Goal: Check status: Check status

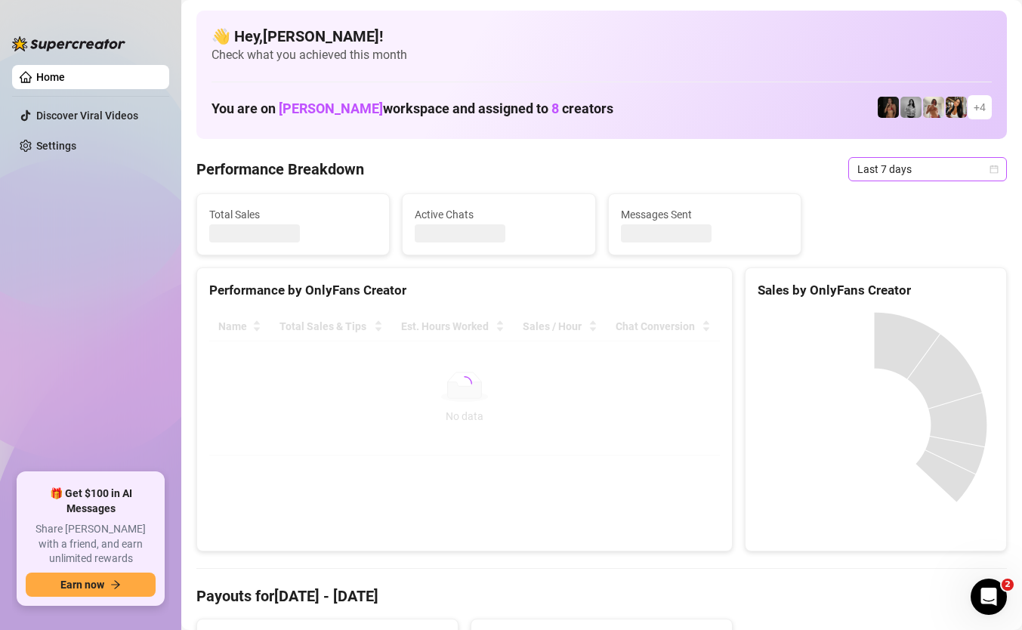
click at [921, 172] on span "Last 7 days" at bounding box center [928, 169] width 141 height 23
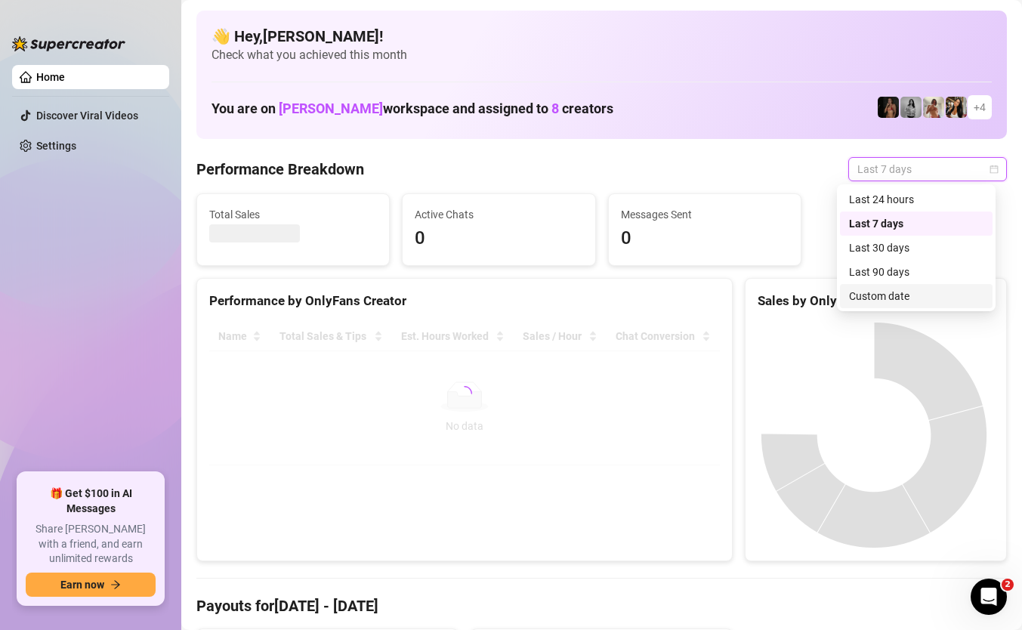
click at [908, 297] on div "Custom date" at bounding box center [916, 296] width 135 height 17
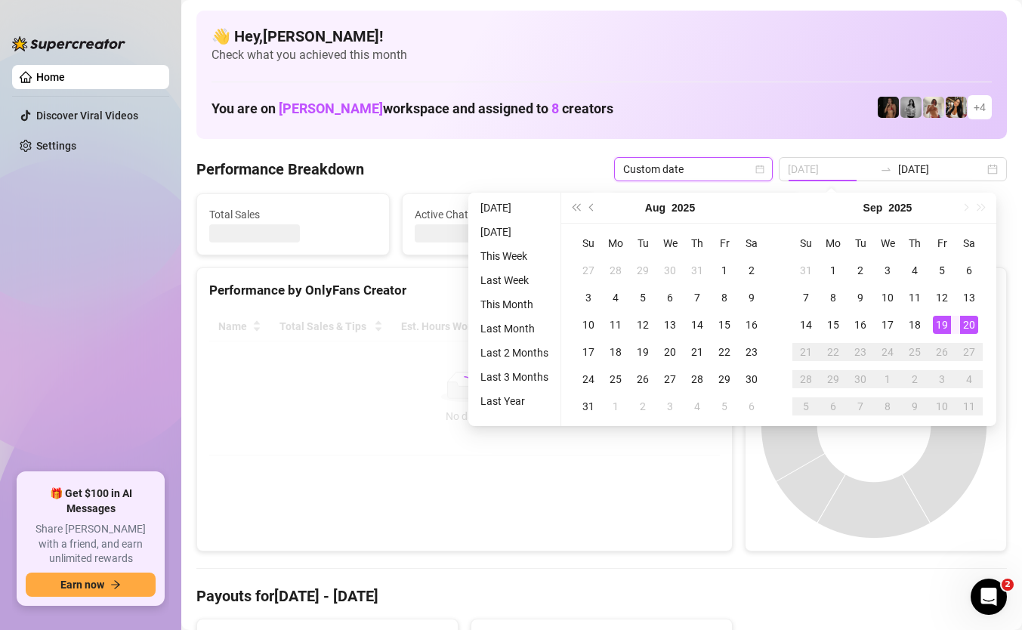
click at [944, 329] on div "19" at bounding box center [942, 325] width 18 height 18
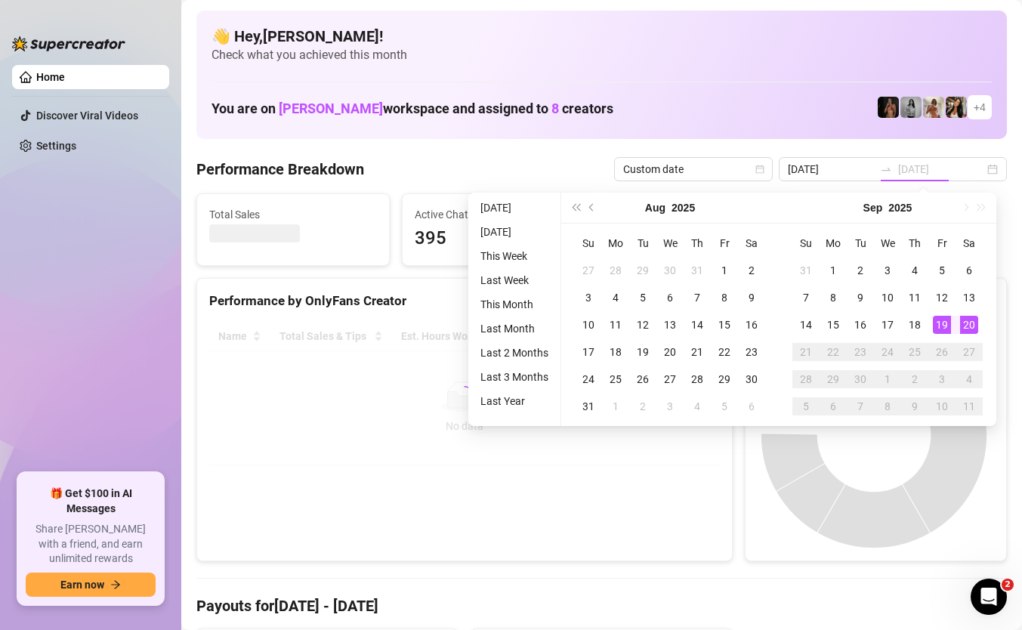
click at [972, 323] on div "20" at bounding box center [969, 325] width 18 height 18
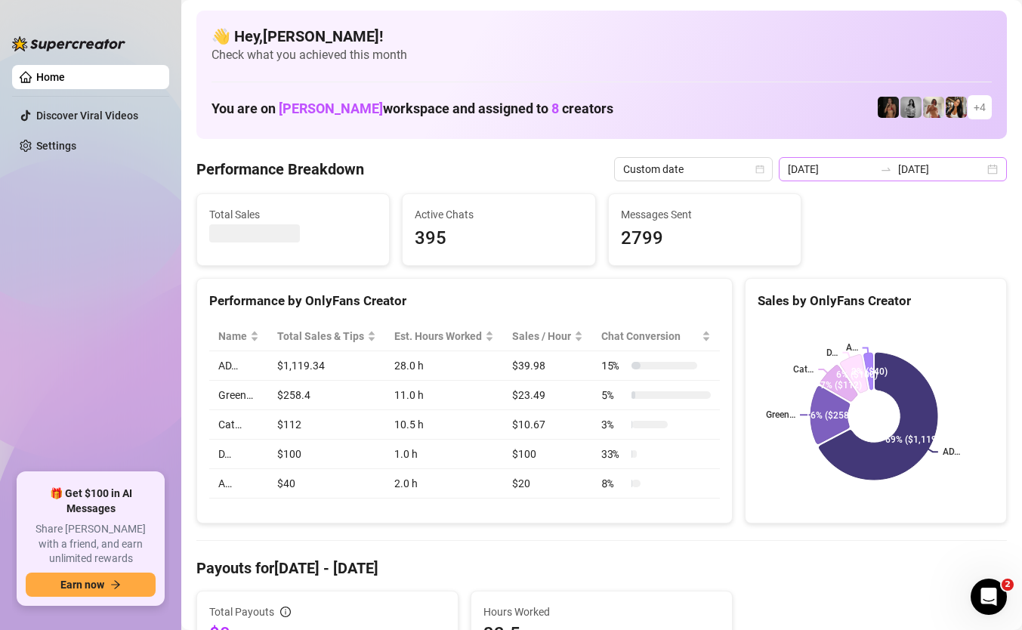
click at [829, 177] on div "[DATE] [DATE]" at bounding box center [893, 169] width 228 height 24
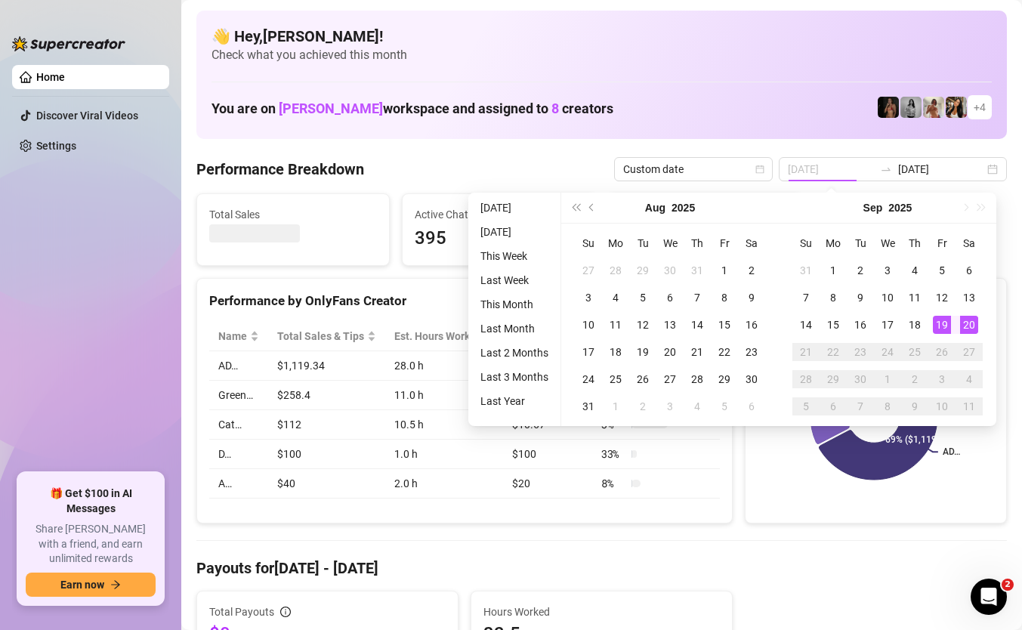
click at [943, 319] on div "19" at bounding box center [942, 325] width 18 height 18
click at [978, 323] on td "20" at bounding box center [969, 324] width 27 height 27
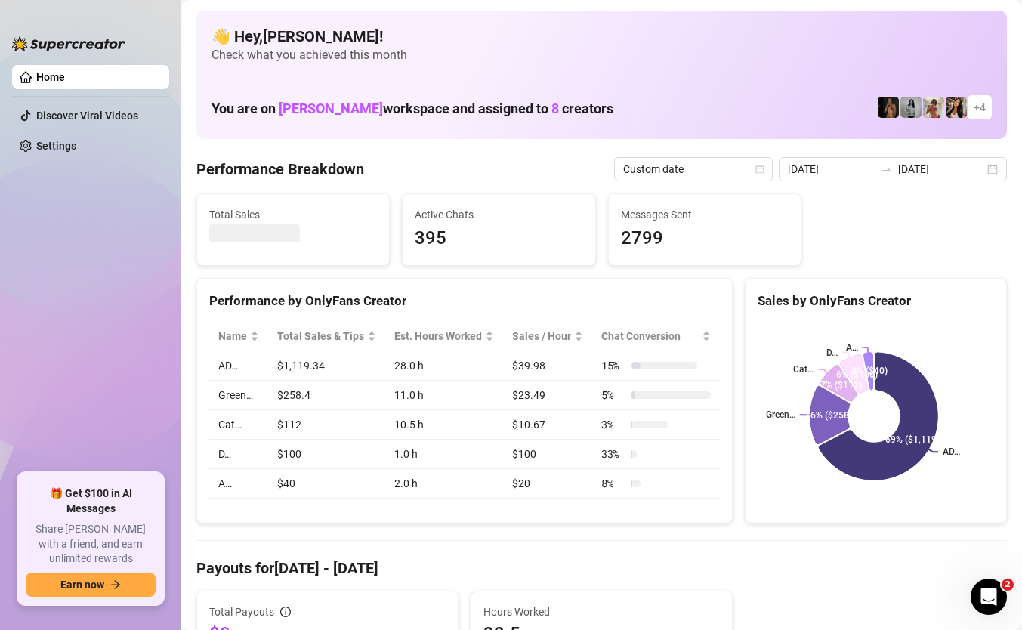
click at [683, 440] on td "3 %" at bounding box center [656, 424] width 128 height 29
click at [861, 164] on div "[DATE] [DATE]" at bounding box center [893, 169] width 228 height 24
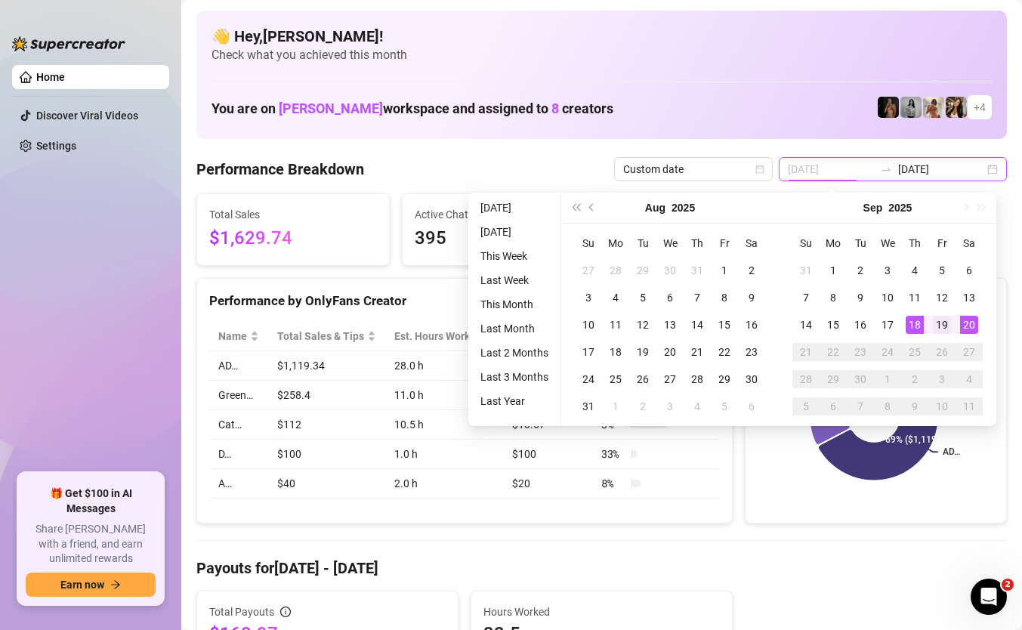
type input "[DATE]"
click at [939, 324] on div "19" at bounding box center [942, 325] width 18 height 18
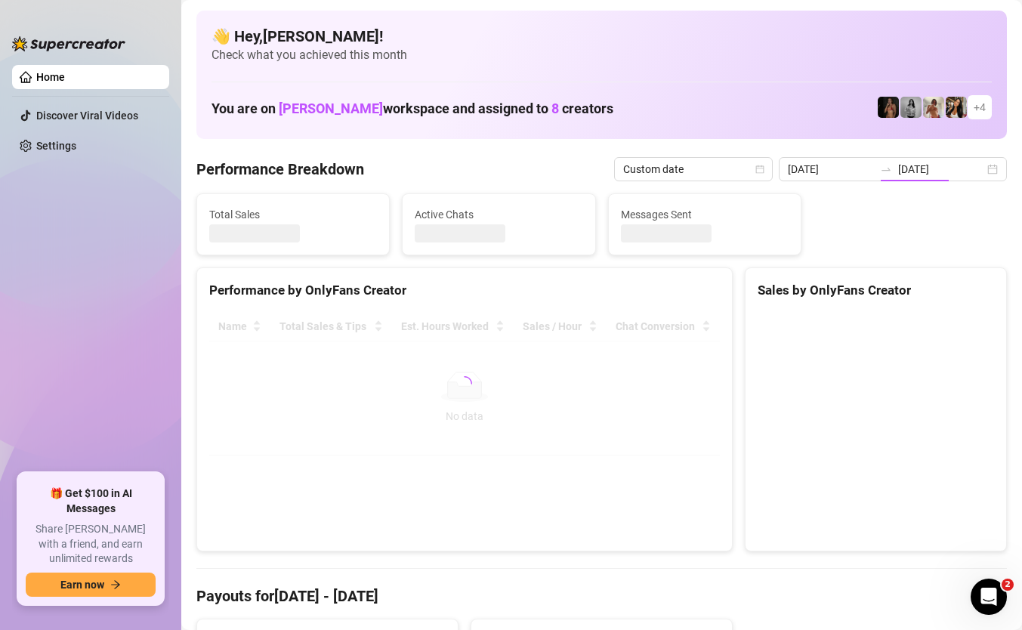
type input "[DATE]"
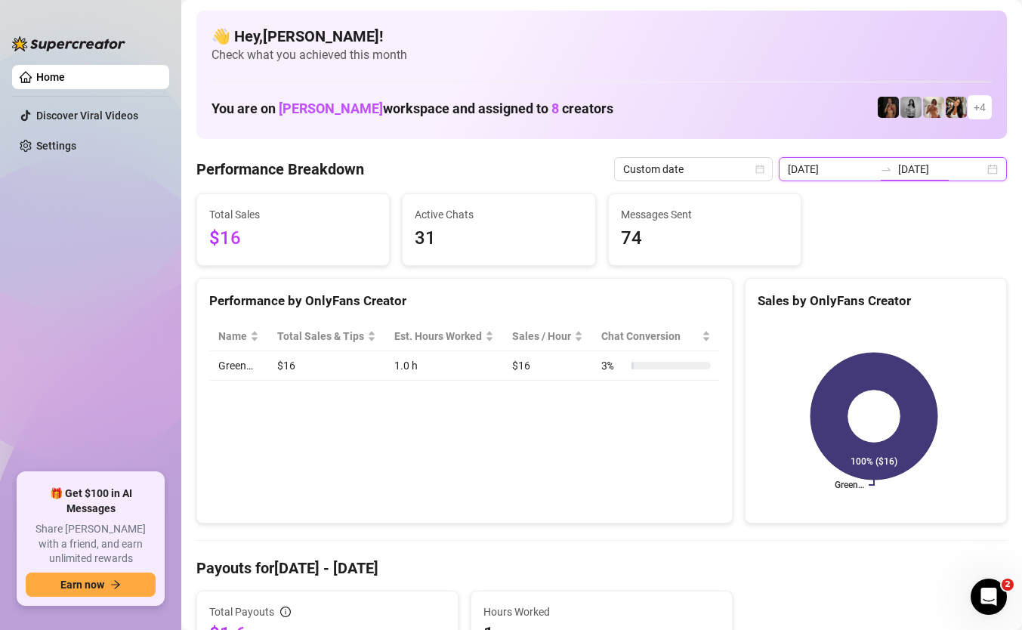
click at [939, 176] on input "[DATE]" at bounding box center [941, 169] width 86 height 17
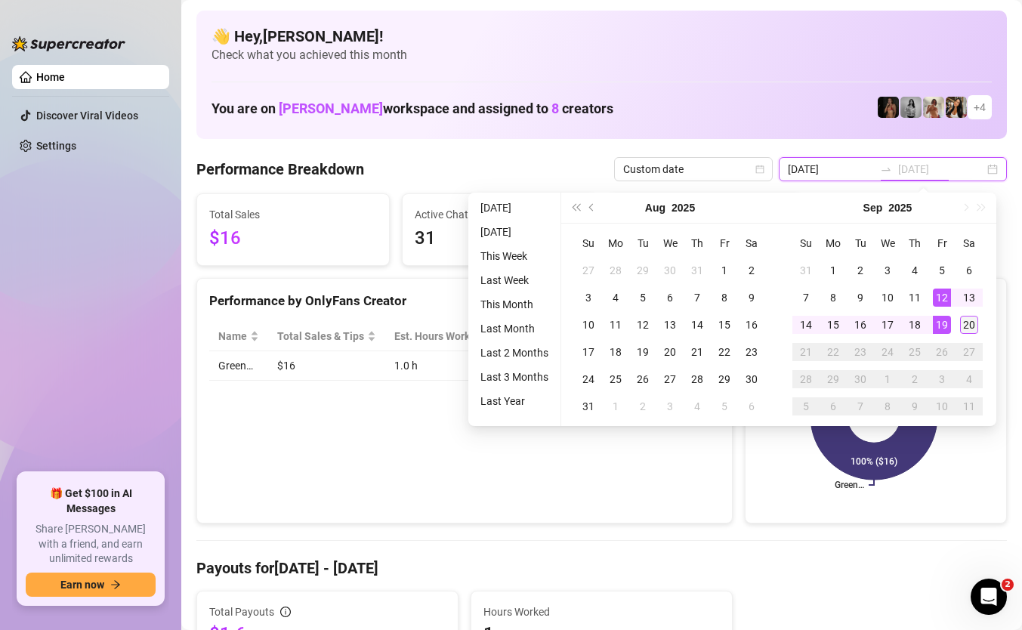
type input "[DATE]"
click at [963, 322] on div "20" at bounding box center [969, 325] width 18 height 18
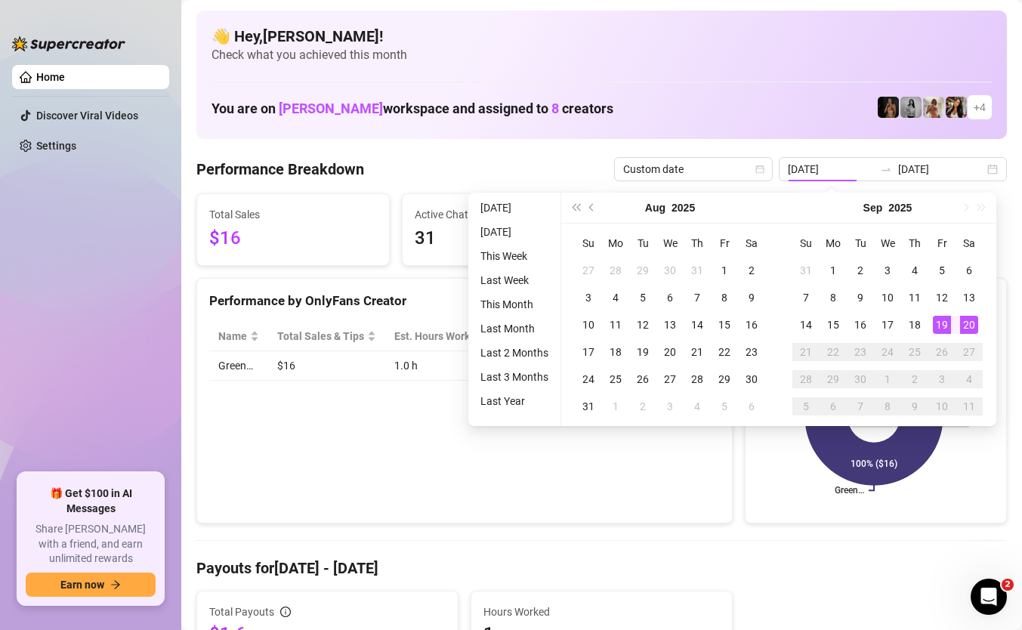
type input "[DATE]"
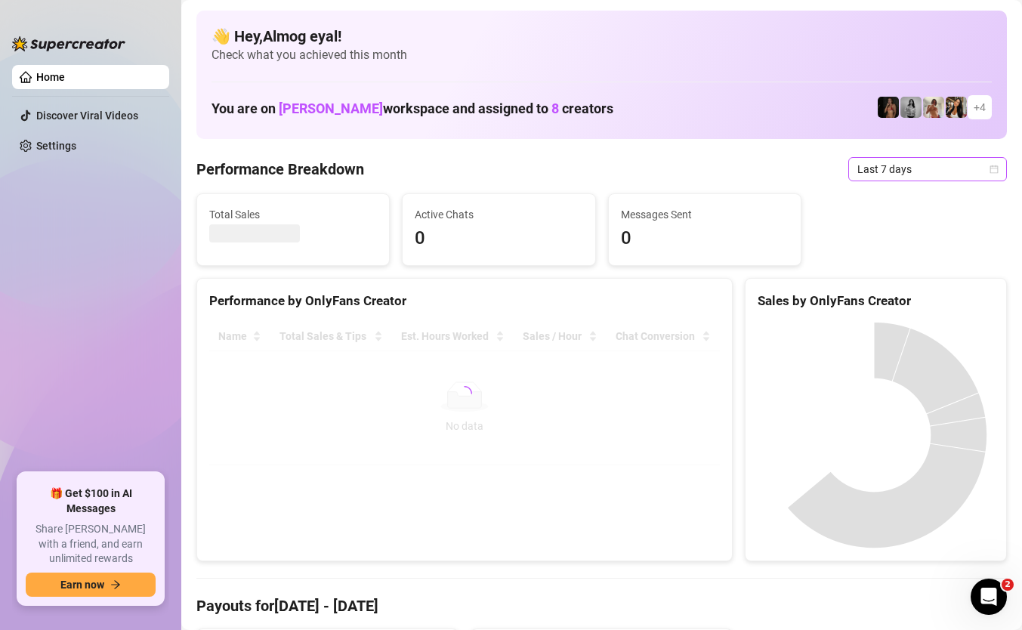
click at [895, 170] on span "Last 7 days" at bounding box center [928, 169] width 141 height 23
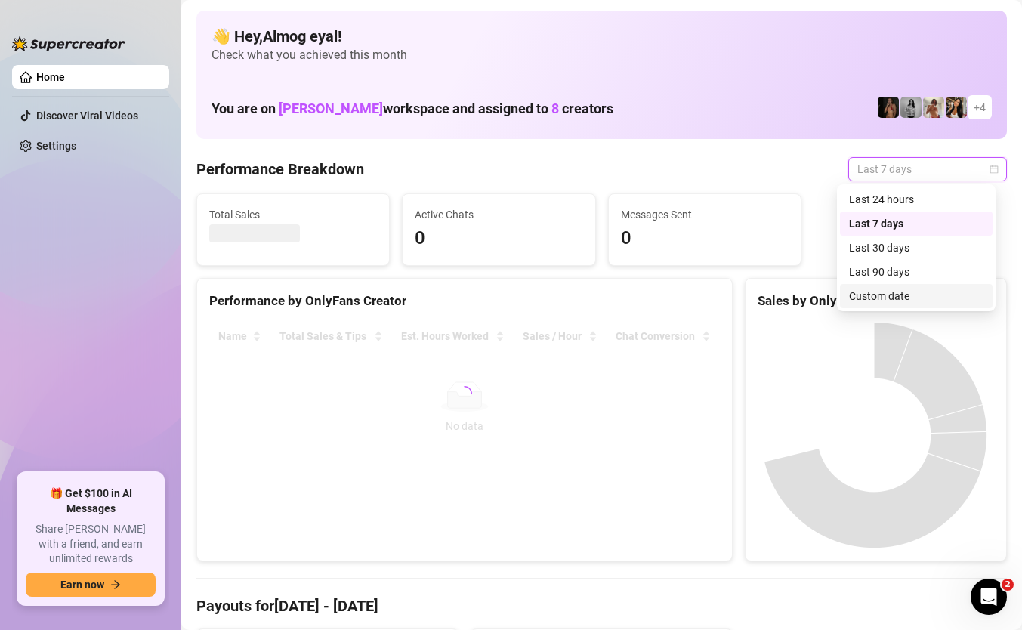
click at [902, 293] on div "Custom date" at bounding box center [916, 296] width 135 height 17
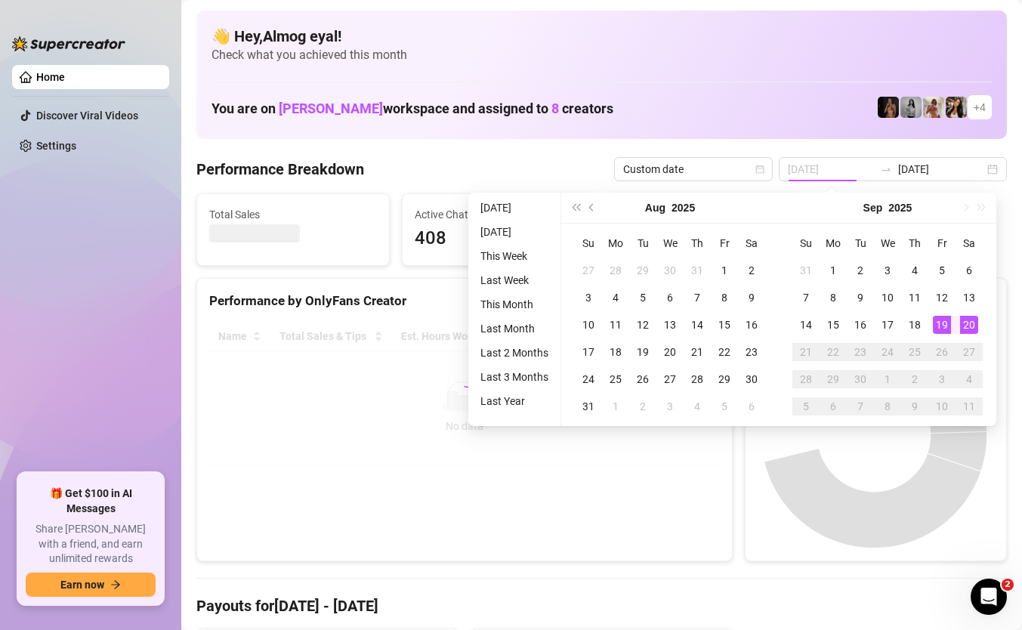
click at [942, 321] on div "19" at bounding box center [942, 325] width 18 height 18
click at [973, 326] on div "20" at bounding box center [969, 325] width 18 height 18
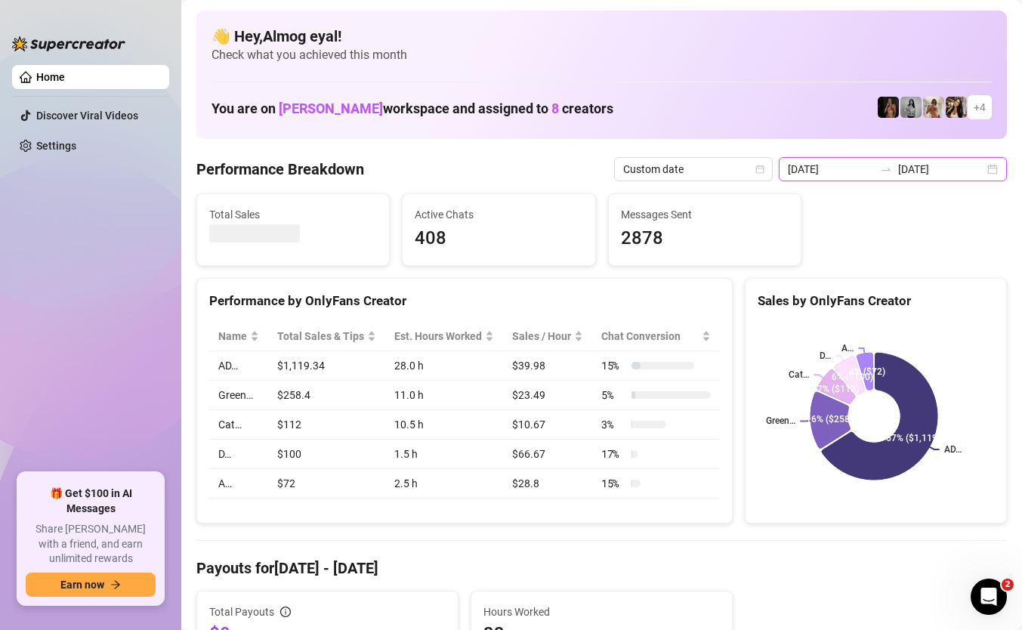
click at [861, 165] on input "[DATE]" at bounding box center [831, 169] width 86 height 17
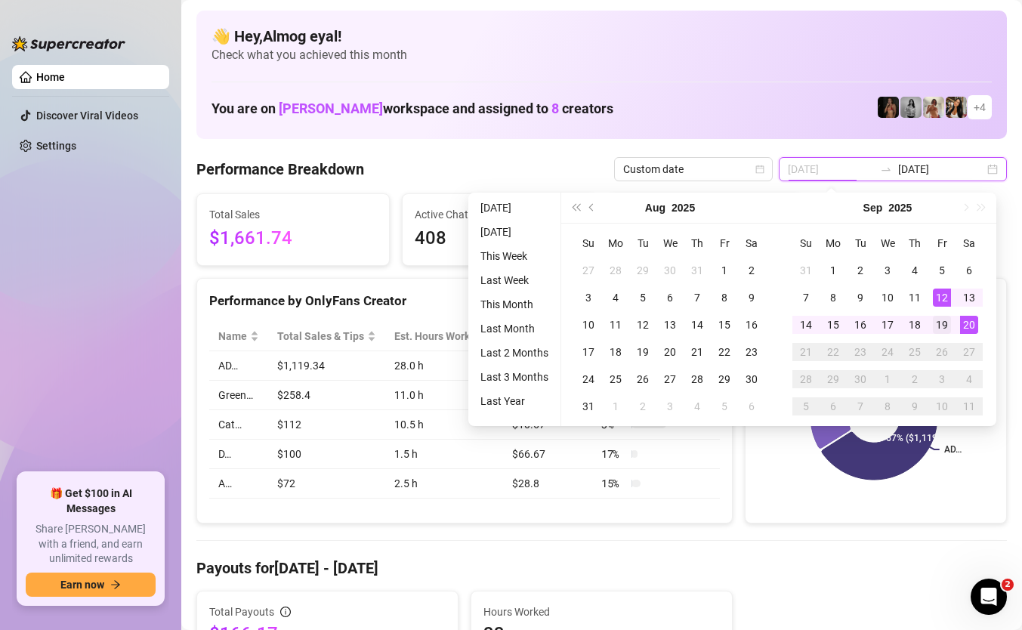
type input "[DATE]"
click at [948, 323] on div "19" at bounding box center [942, 325] width 18 height 18
click at [976, 323] on div "20" at bounding box center [969, 325] width 18 height 18
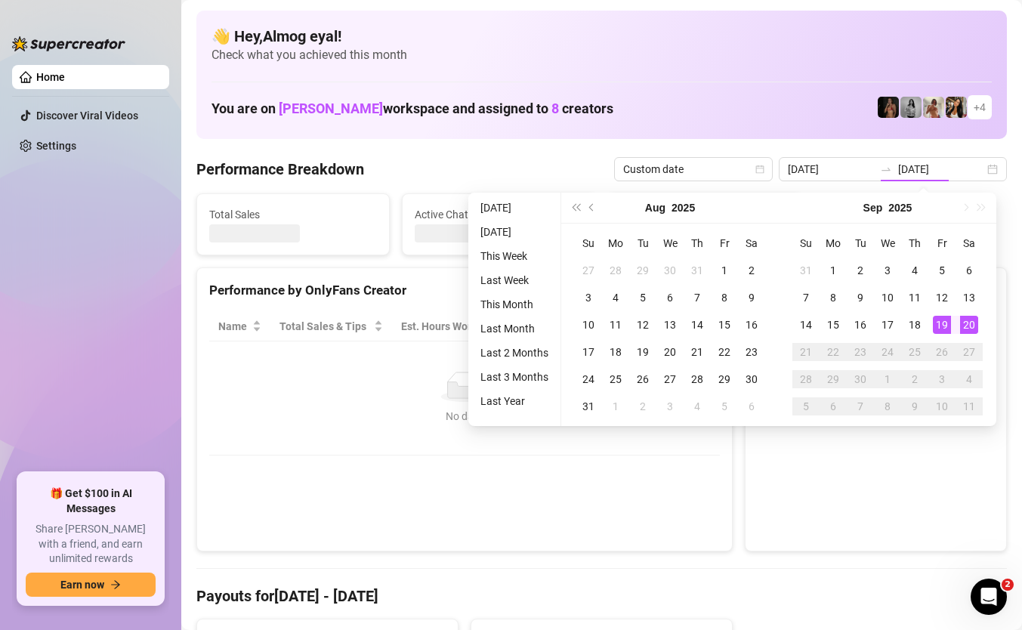
type input "[DATE]"
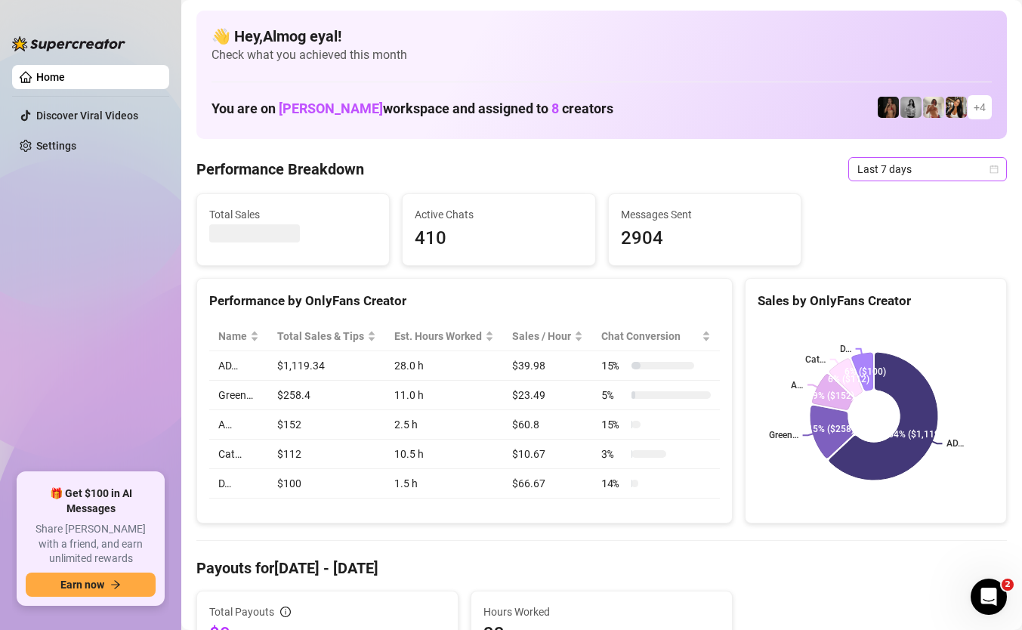
click at [926, 171] on span "Last 7 days" at bounding box center [928, 169] width 141 height 23
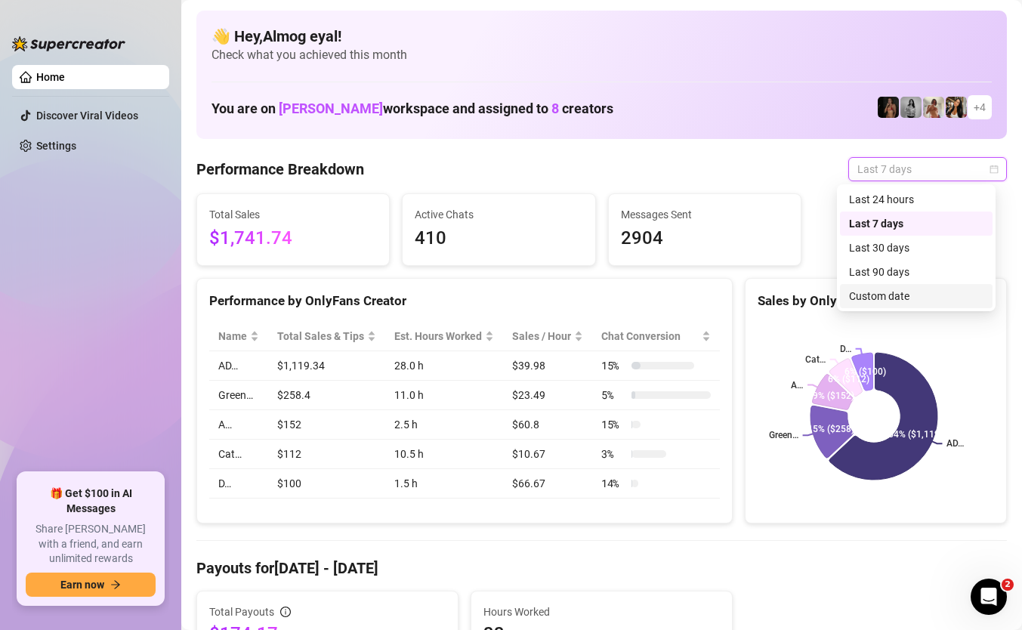
click at [923, 298] on div "Custom date" at bounding box center [916, 296] width 135 height 17
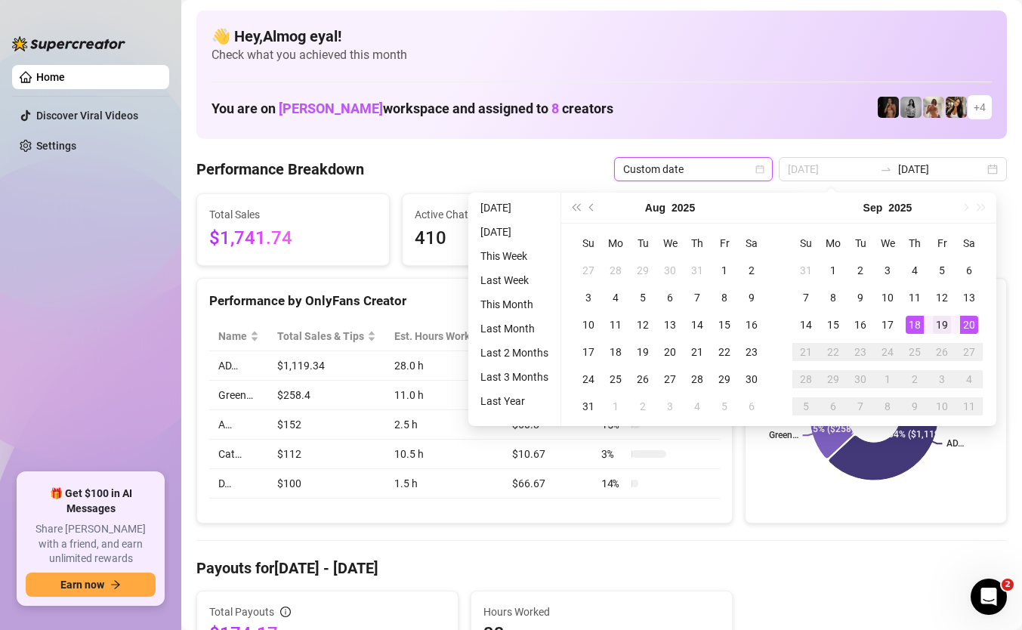
type input "[DATE]"
click at [941, 325] on div "19" at bounding box center [942, 325] width 18 height 18
click at [969, 321] on div "20" at bounding box center [969, 325] width 18 height 18
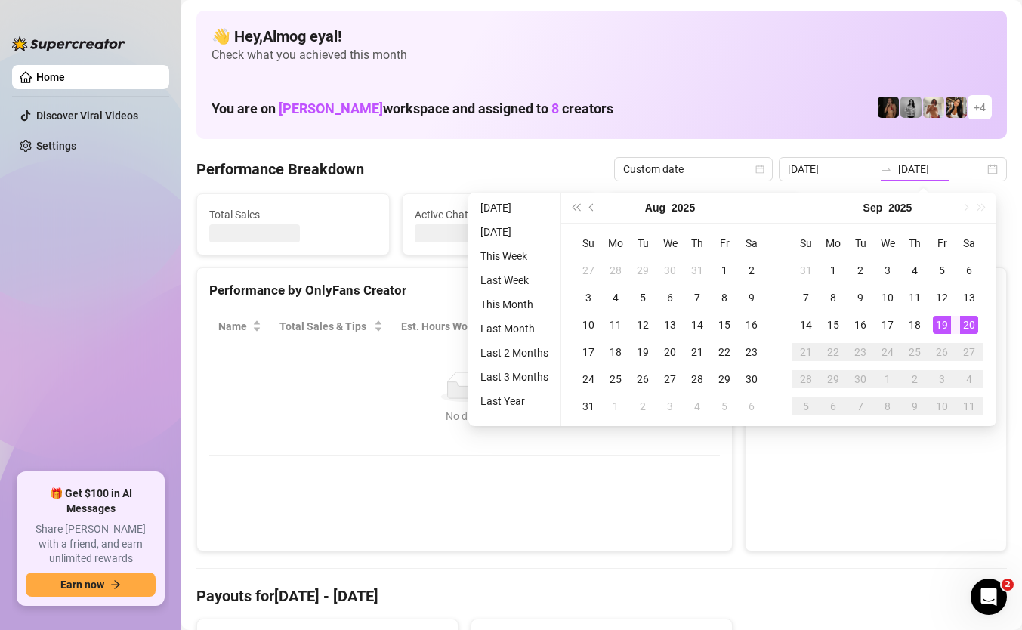
type input "[DATE]"
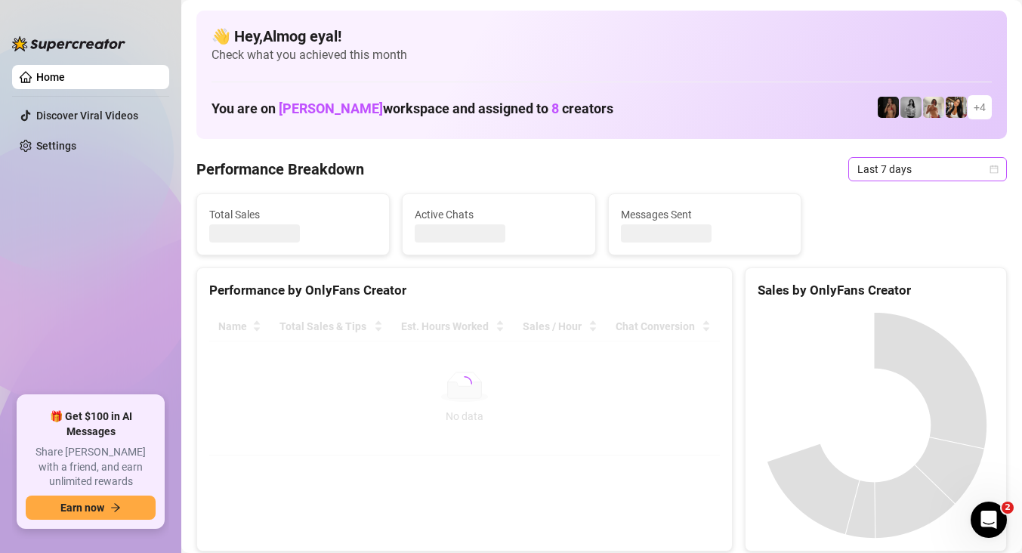
click at [936, 175] on span "Last 7 days" at bounding box center [928, 169] width 141 height 23
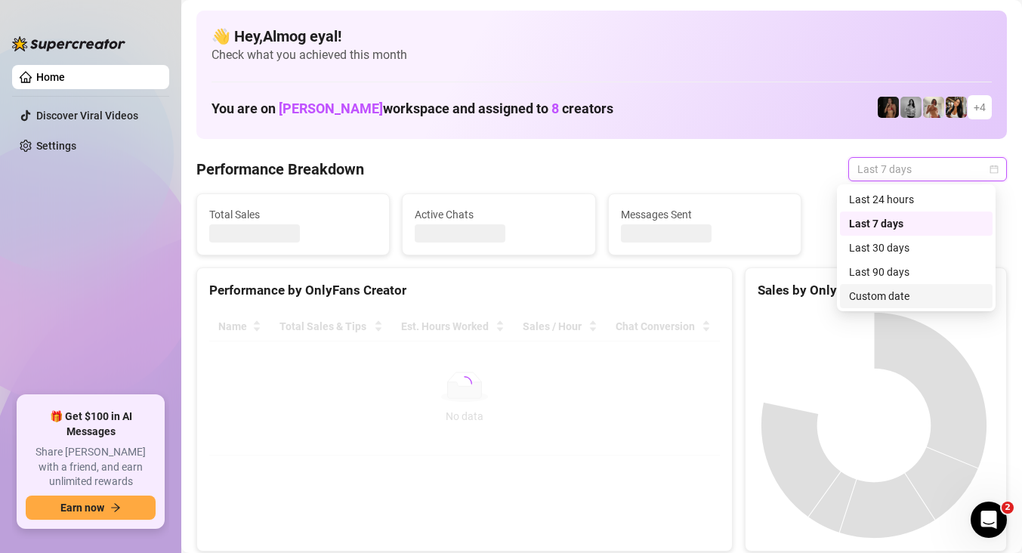
click at [902, 295] on div "Custom date" at bounding box center [916, 296] width 135 height 17
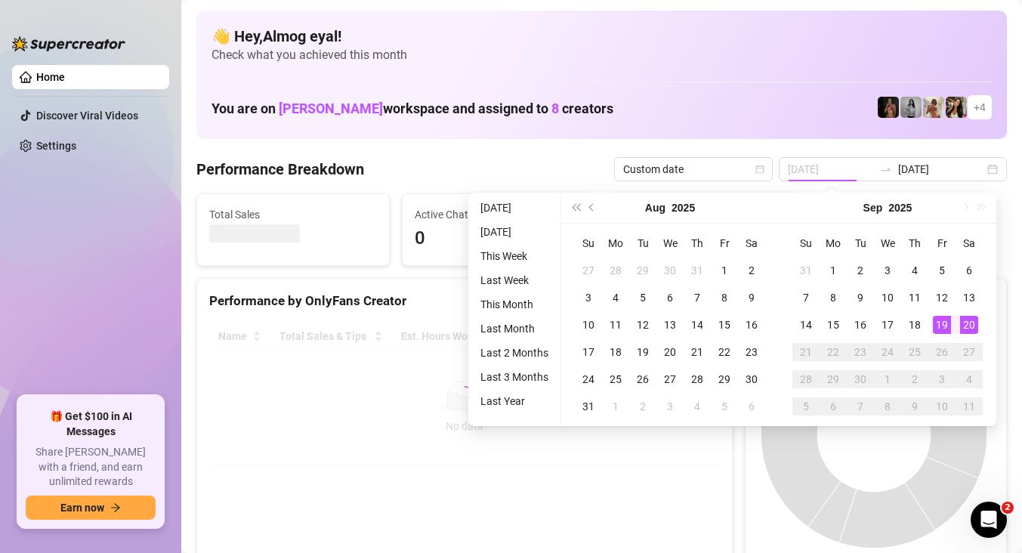
click at [950, 323] on div "19" at bounding box center [942, 325] width 18 height 18
type input "[DATE]"
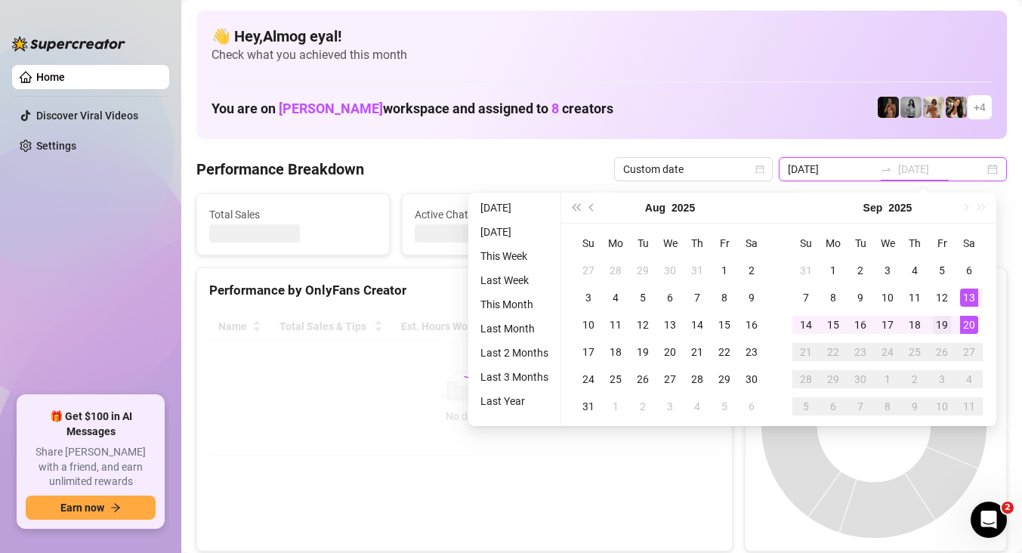
type input "[DATE]"
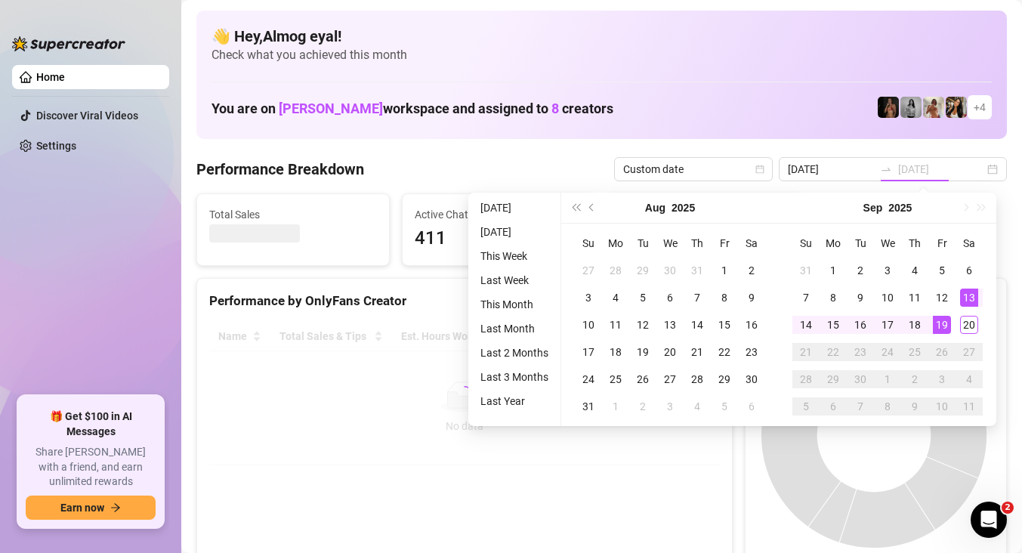
click at [943, 323] on div "19" at bounding box center [942, 325] width 18 height 18
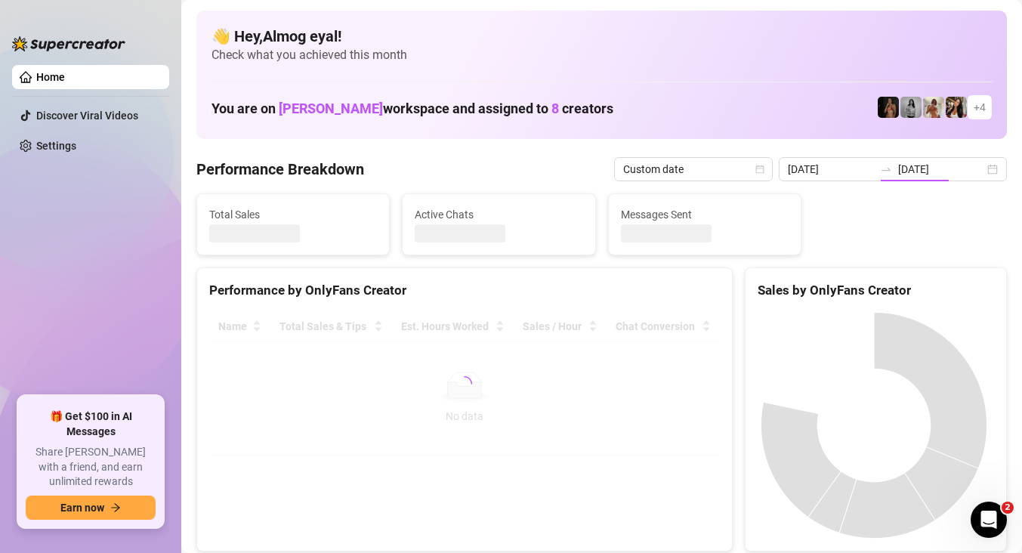
type input "[DATE]"
click at [869, 177] on input "[DATE]" at bounding box center [831, 169] width 86 height 17
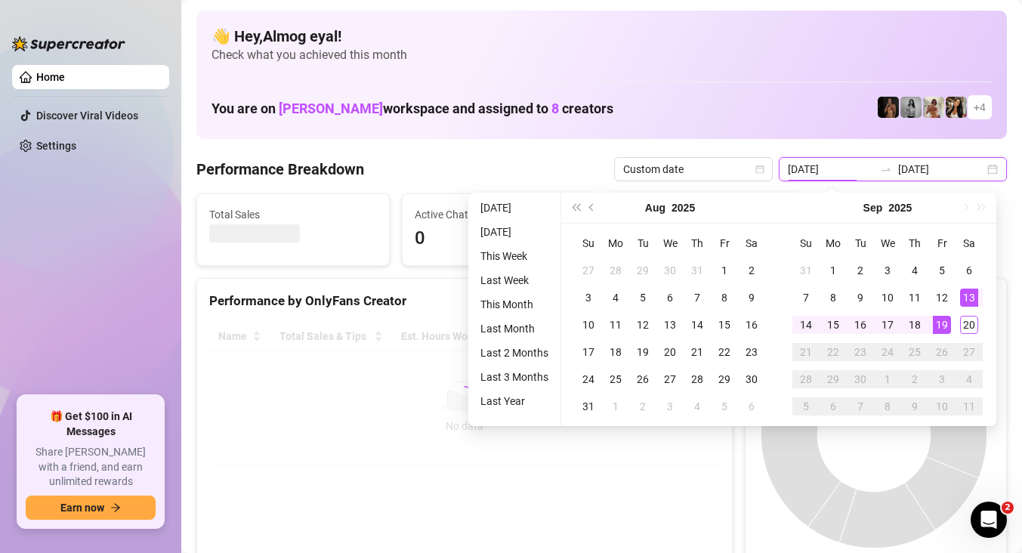
type input "[DATE]"
click at [940, 319] on div "19" at bounding box center [942, 325] width 18 height 18
type input "[DATE]"
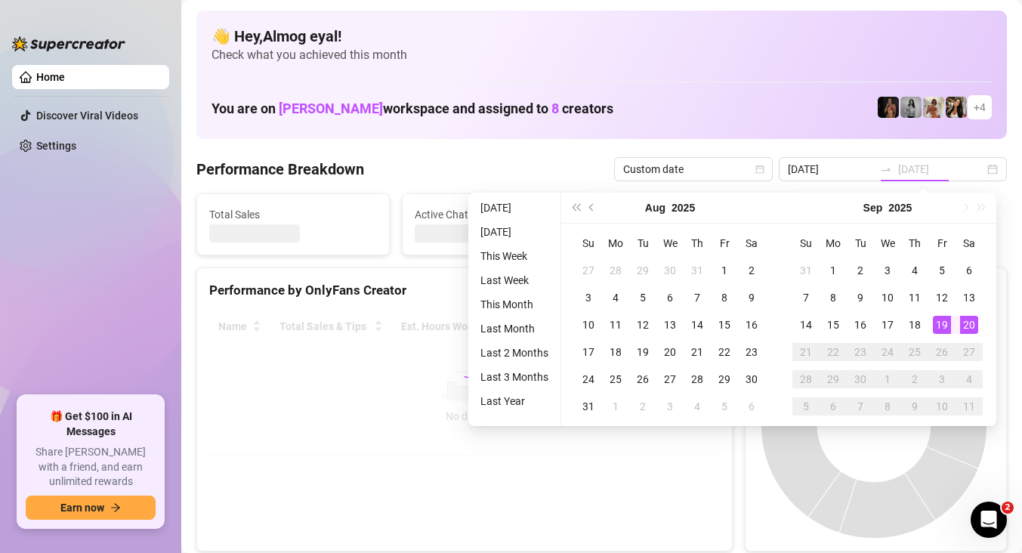
click at [967, 327] on div "20" at bounding box center [969, 325] width 18 height 18
type input "[DATE]"
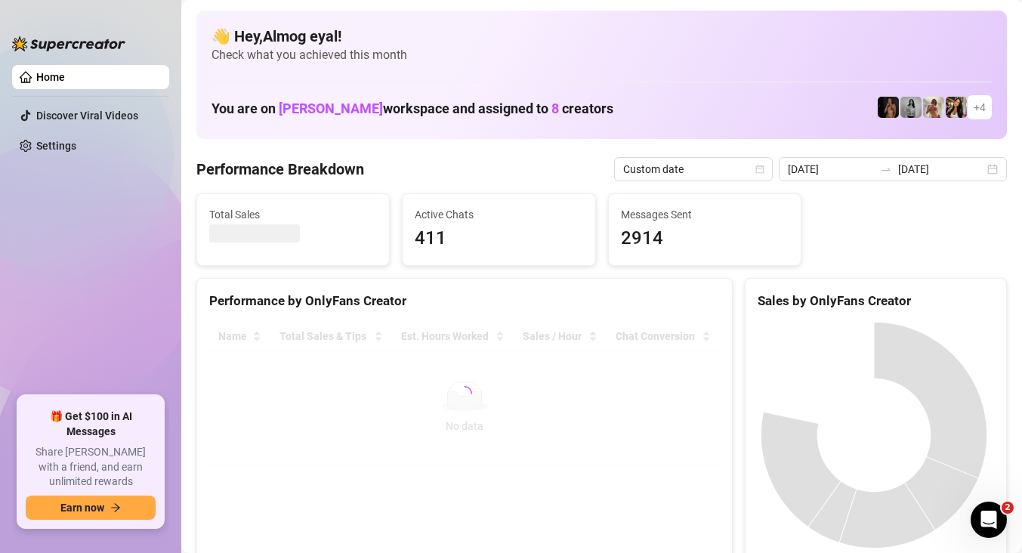
click at [812, 465] on canvas at bounding box center [874, 435] width 233 height 227
click at [867, 165] on input "[DATE]" at bounding box center [831, 169] width 86 height 17
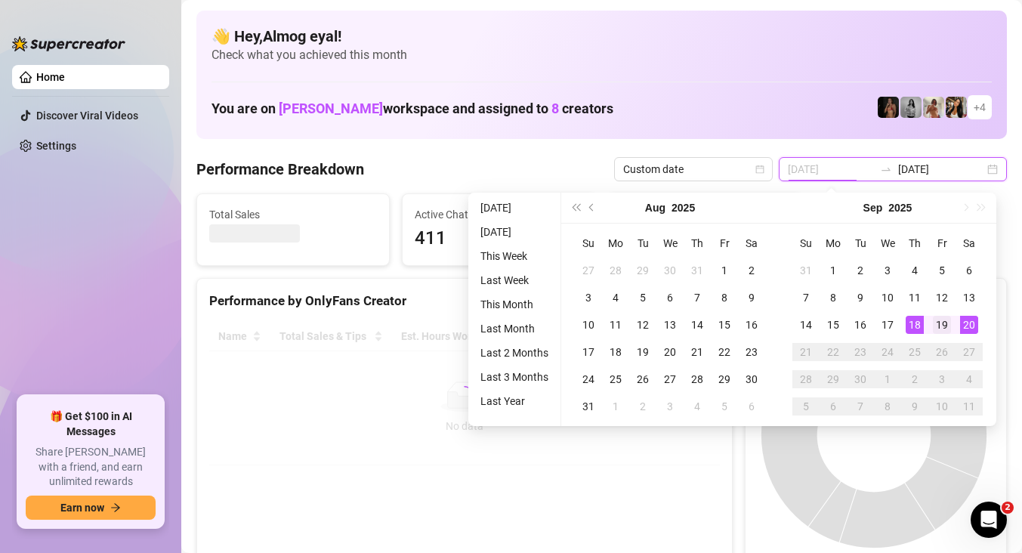
type input "[DATE]"
click at [933, 320] on div "19" at bounding box center [942, 325] width 18 height 18
click at [850, 472] on canvas at bounding box center [874, 435] width 233 height 227
type input "[DATE]"
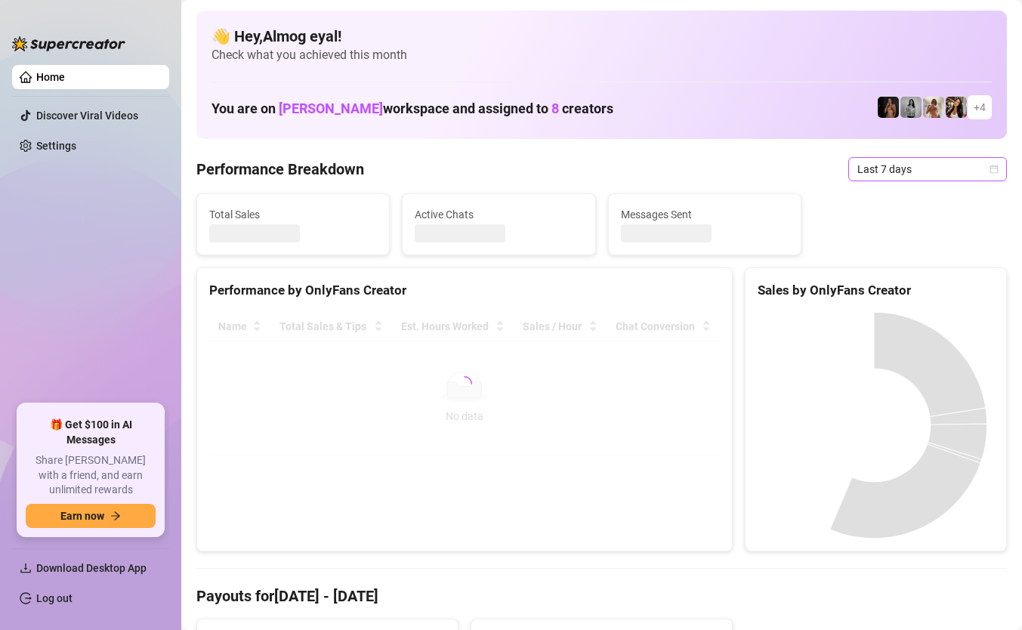
click at [915, 169] on span "Last 7 days" at bounding box center [928, 169] width 141 height 23
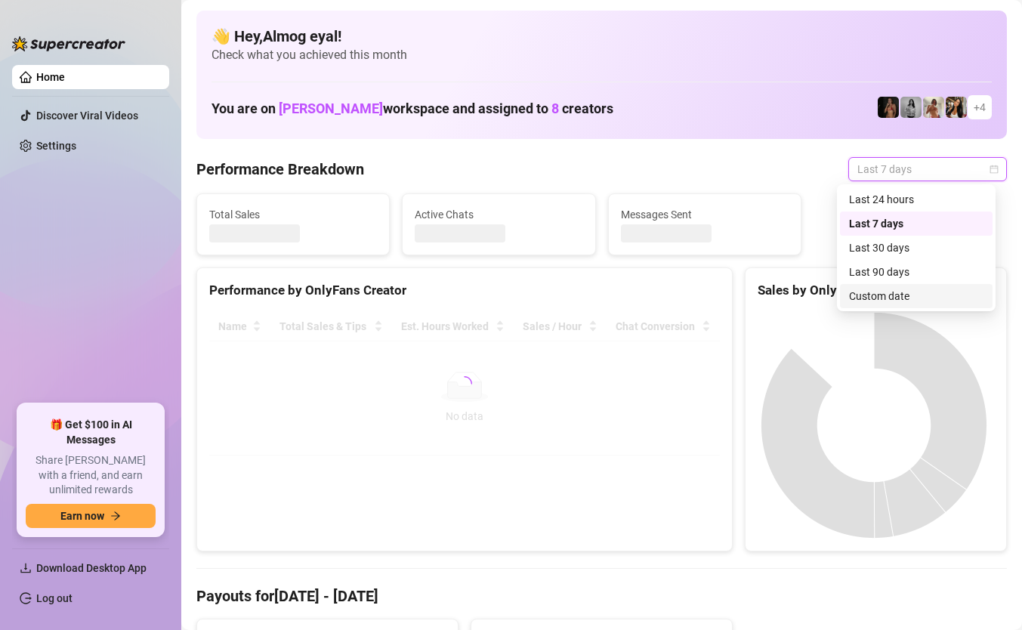
click at [936, 298] on div "Custom date" at bounding box center [916, 296] width 135 height 17
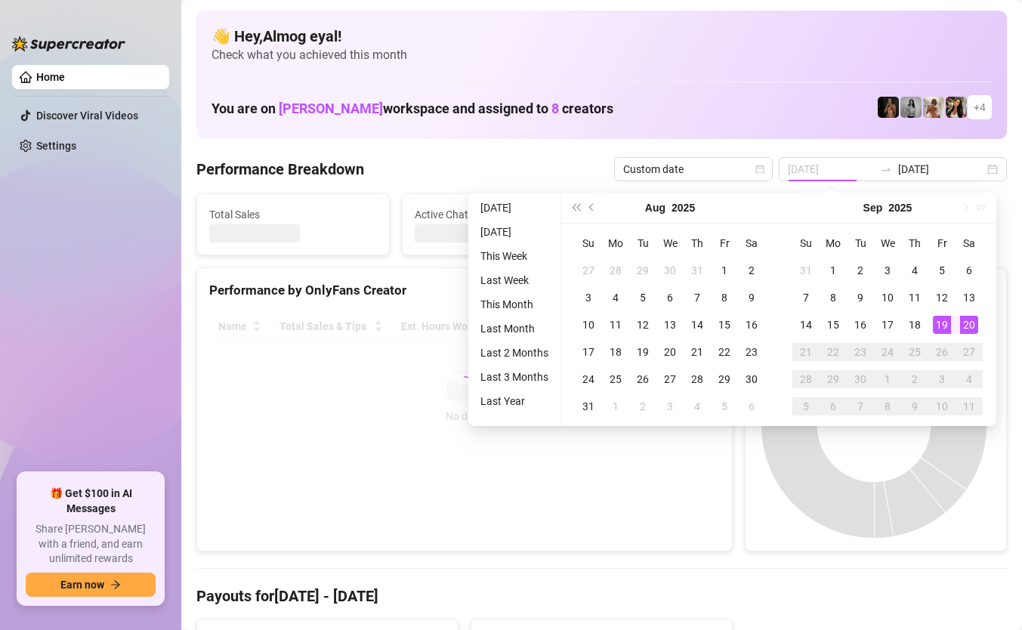
click at [949, 317] on div "19" at bounding box center [942, 325] width 18 height 18
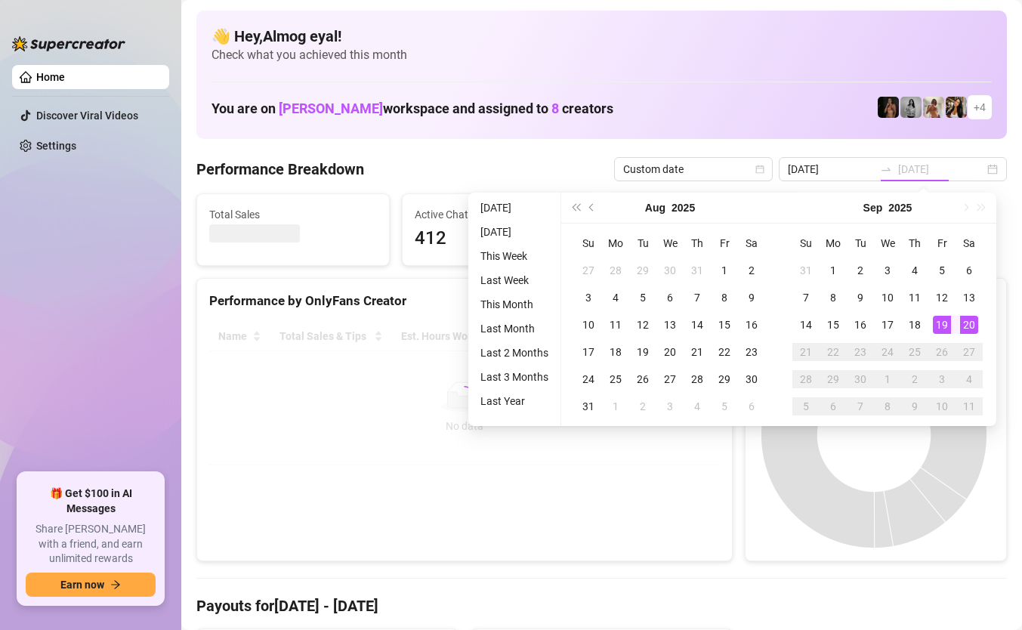
click at [967, 323] on div "20" at bounding box center [969, 325] width 18 height 18
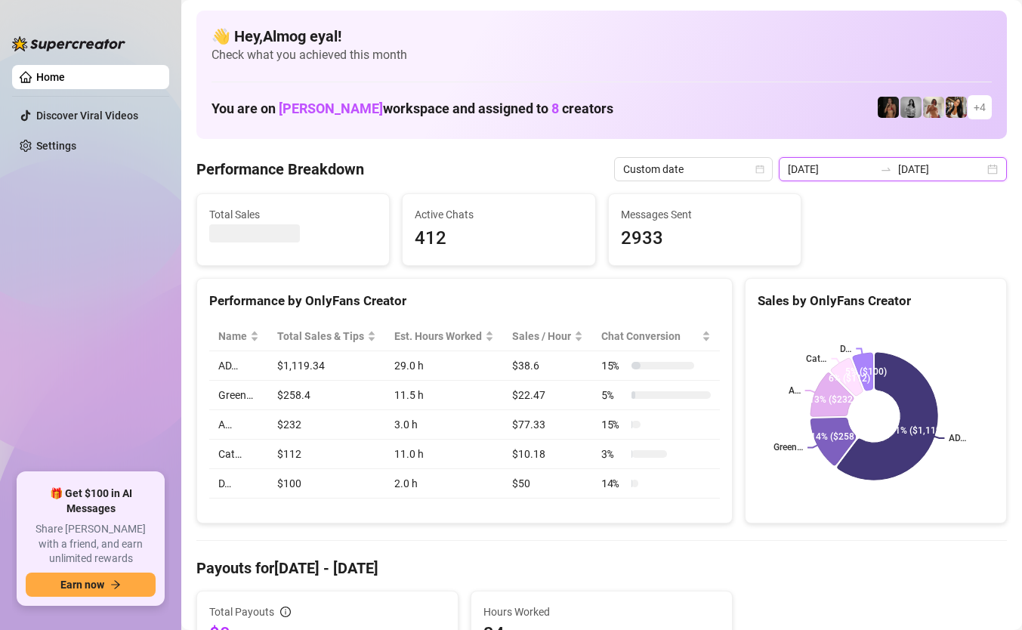
click at [841, 173] on input "[DATE]" at bounding box center [831, 169] width 86 height 17
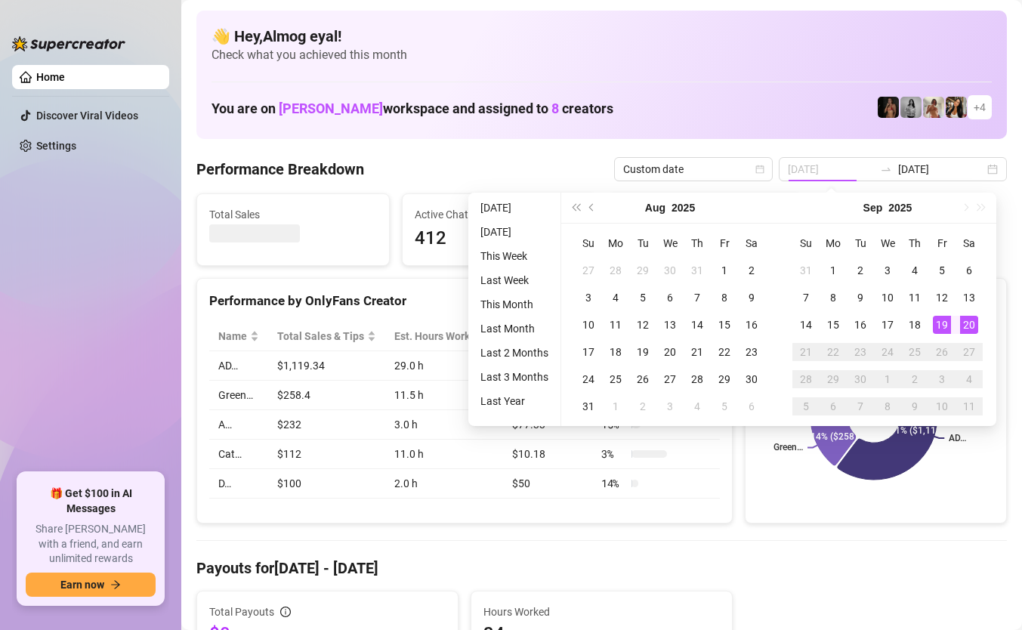
click at [936, 323] on div "19" at bounding box center [942, 325] width 18 height 18
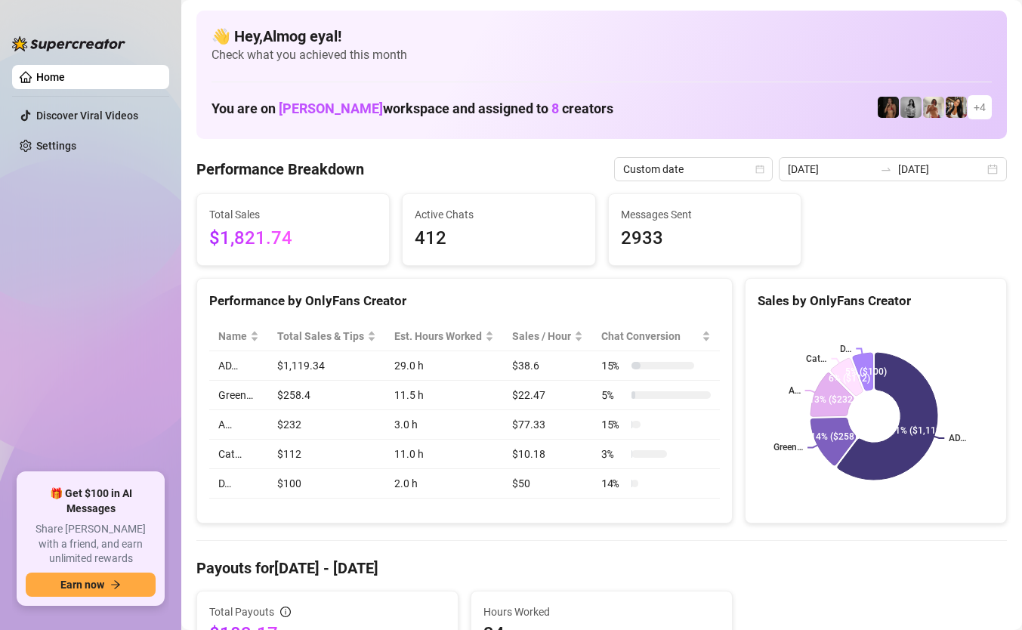
click at [895, 523] on div "Sales by OnlyFans Creator AD… Green… A… Cat… D… 61% ($1,119) 14% ($258) 13% ($2…" at bounding box center [876, 401] width 262 height 246
click at [860, 157] on div "[DATE] [DATE]" at bounding box center [893, 169] width 228 height 24
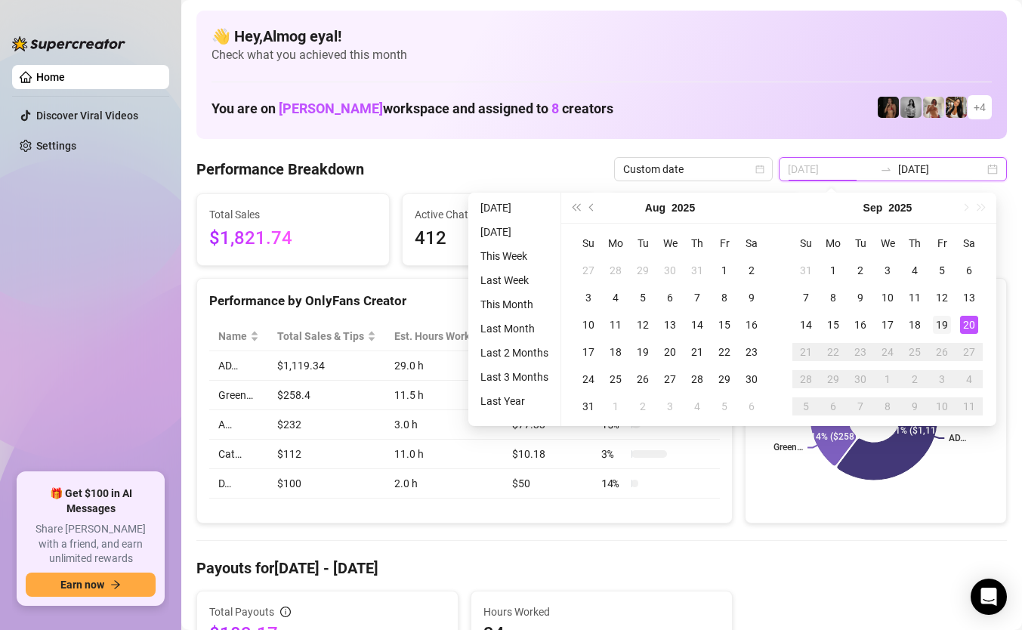
type input "[DATE]"
click at [950, 323] on div "19" at bounding box center [942, 325] width 18 height 18
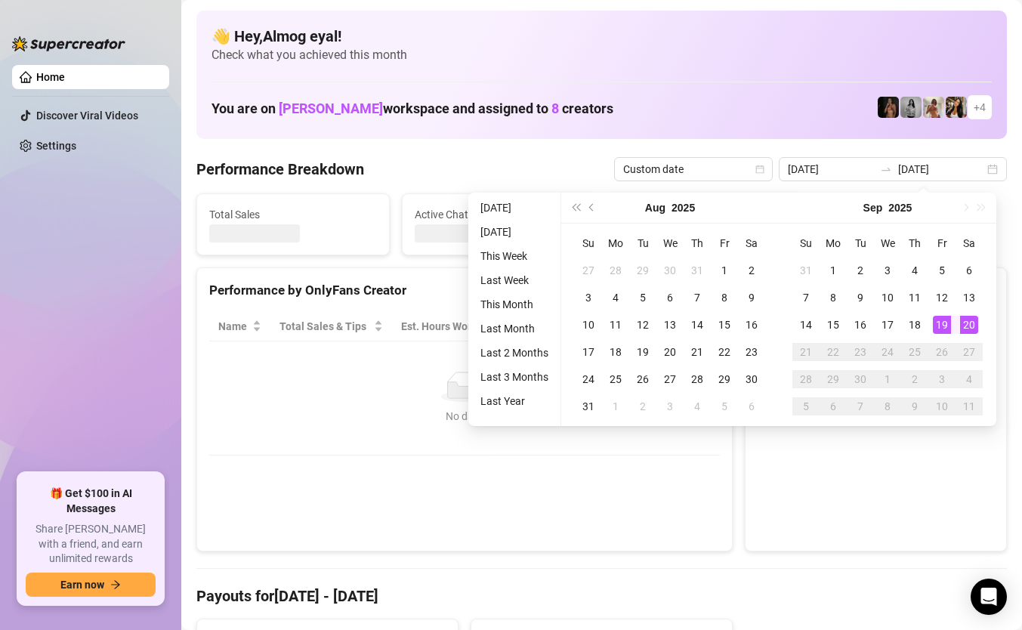
type input "[DATE]"
